Goal: Obtain resource: Download file/media

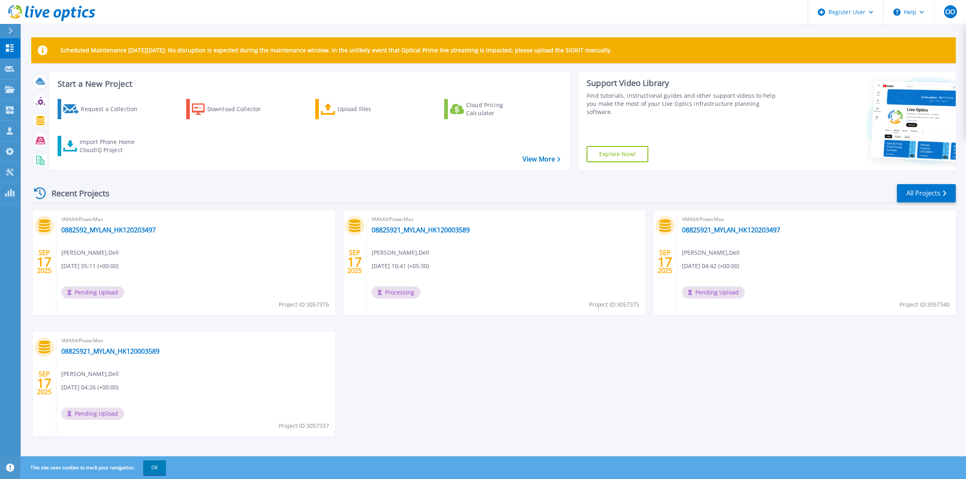
scroll to position [4, 0]
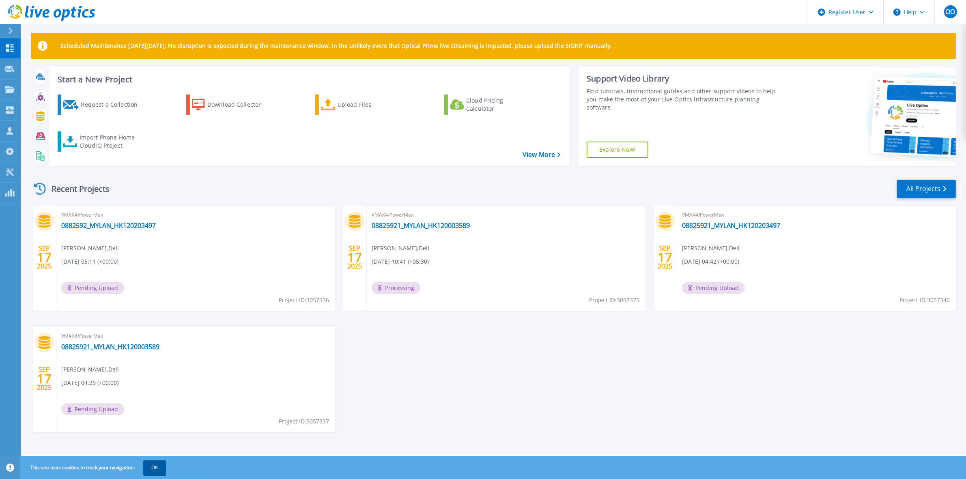
click at [157, 461] on button "OK" at bounding box center [154, 467] width 23 height 15
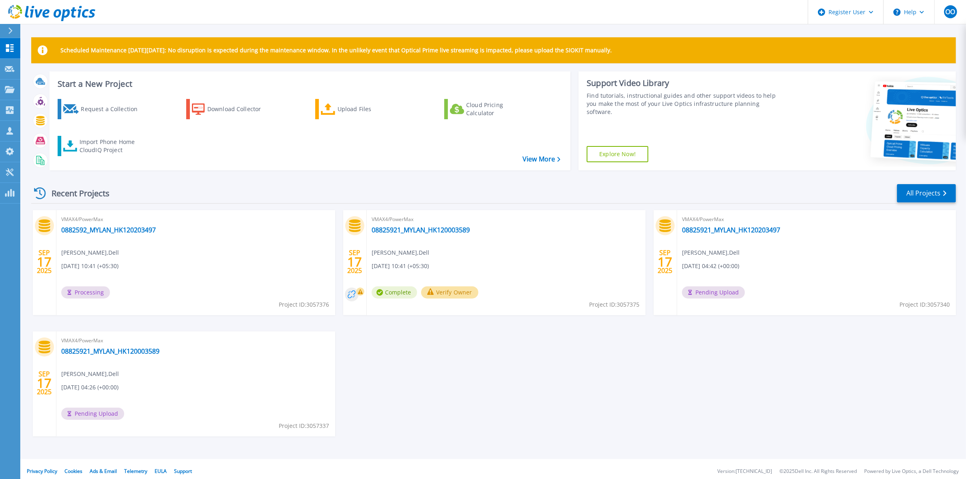
click at [354, 293] on circle at bounding box center [352, 295] width 14 height 14
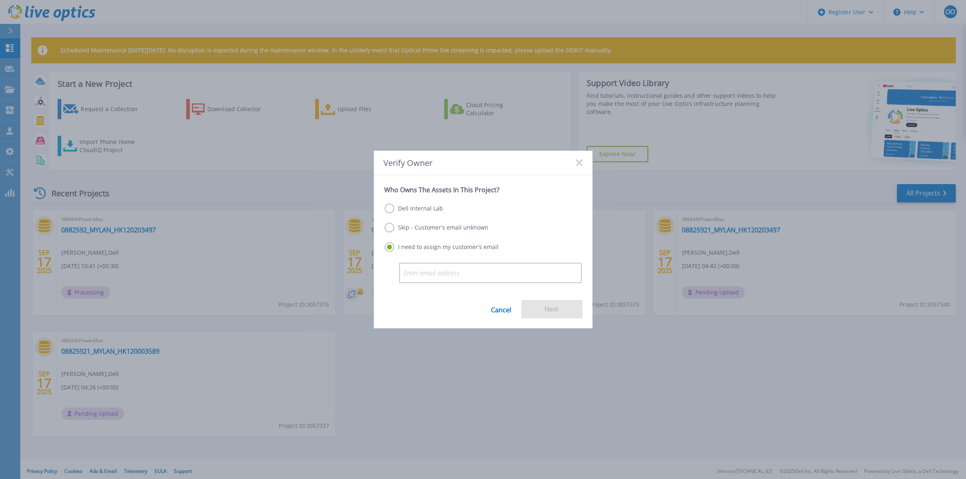
click at [577, 163] on icon at bounding box center [579, 162] width 6 height 6
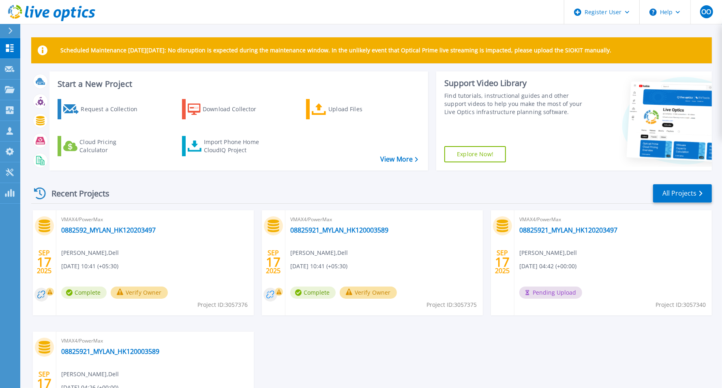
click at [269, 297] on circle at bounding box center [271, 295] width 14 height 14
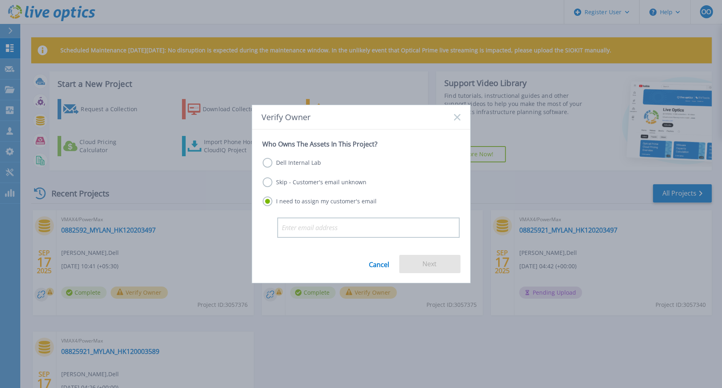
click at [371, 261] on link "Cancel" at bounding box center [380, 264] width 20 height 18
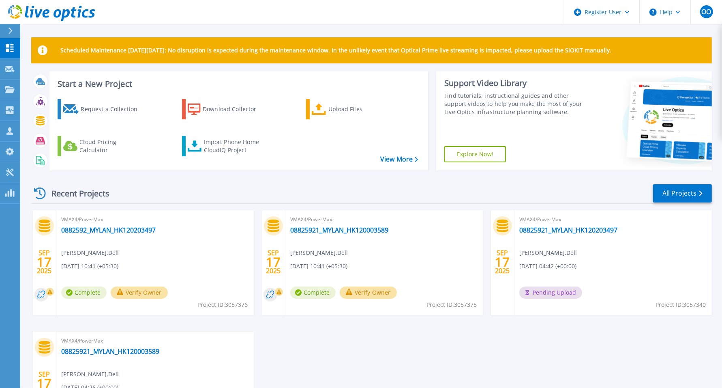
click at [39, 296] on circle at bounding box center [41, 295] width 14 height 14
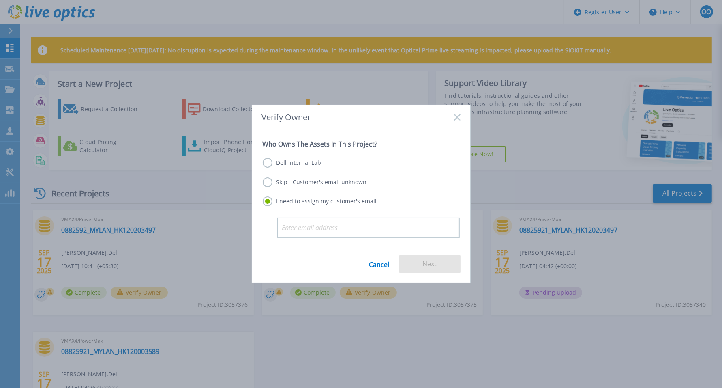
click at [387, 255] on link "Cancel" at bounding box center [380, 264] width 20 height 18
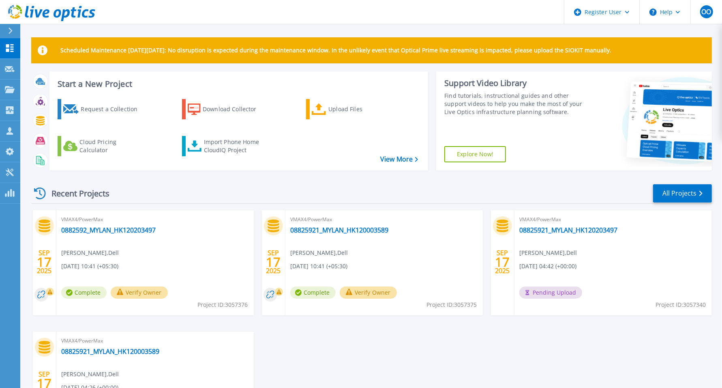
click at [136, 232] on link "0882592_MYLAN_HK120203497" at bounding box center [108, 230] width 95 height 8
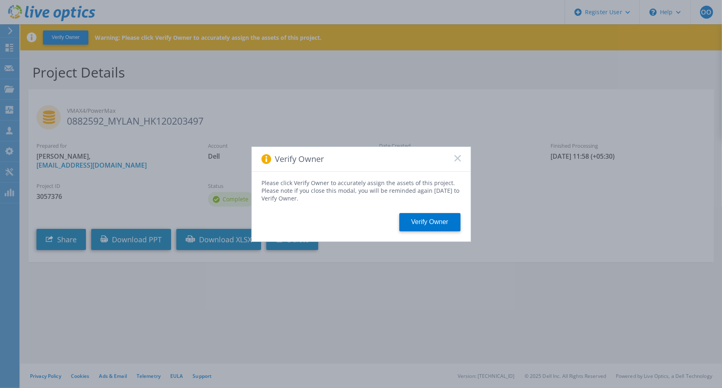
click at [456, 157] on icon at bounding box center [458, 158] width 6 height 6
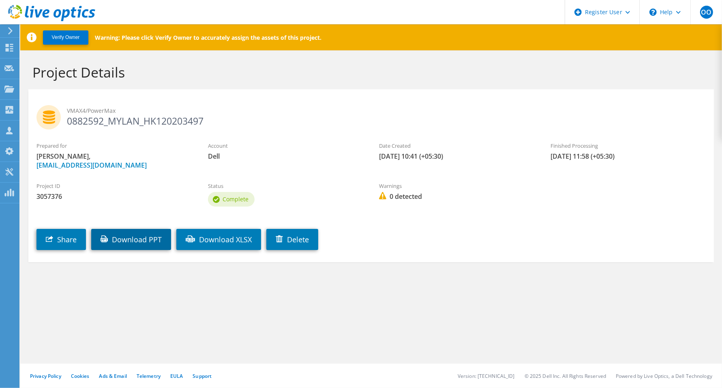
click at [151, 236] on link "Download PPT" at bounding box center [131, 239] width 80 height 21
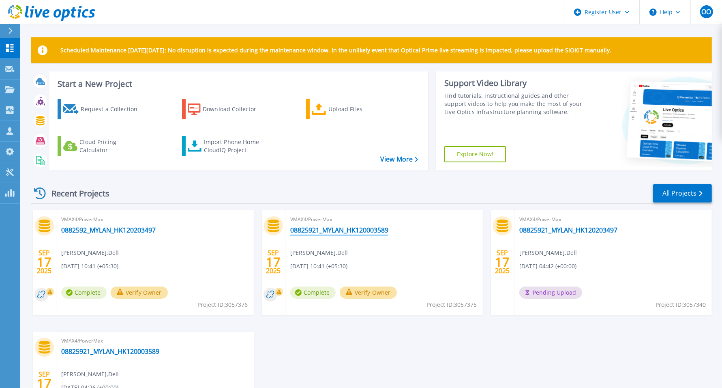
click at [336, 230] on link "08825921_MYLAN_HK120003589" at bounding box center [339, 230] width 98 height 8
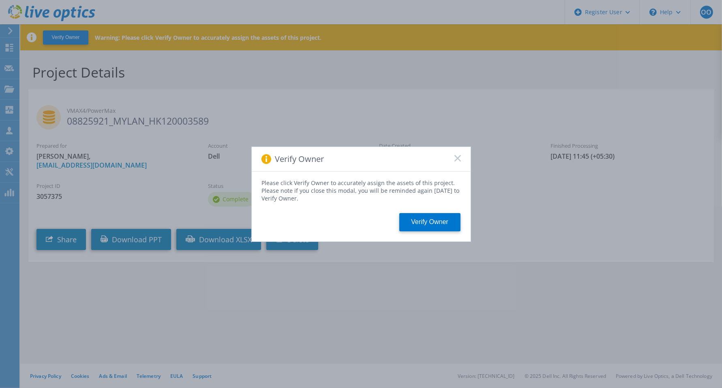
click at [459, 158] on icon at bounding box center [458, 158] width 6 height 6
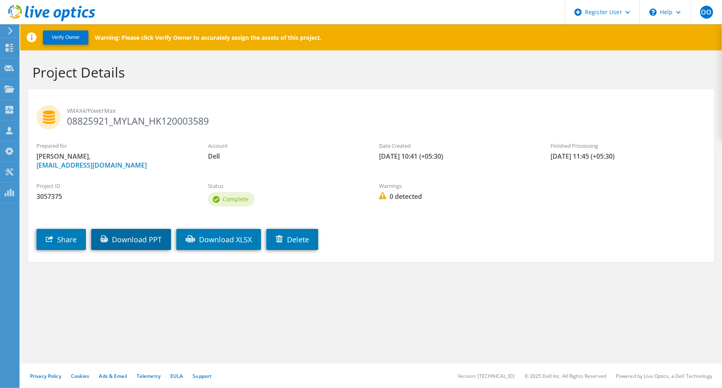
click at [129, 235] on link "Download PPT" at bounding box center [131, 239] width 80 height 21
